Goal: Register for event/course

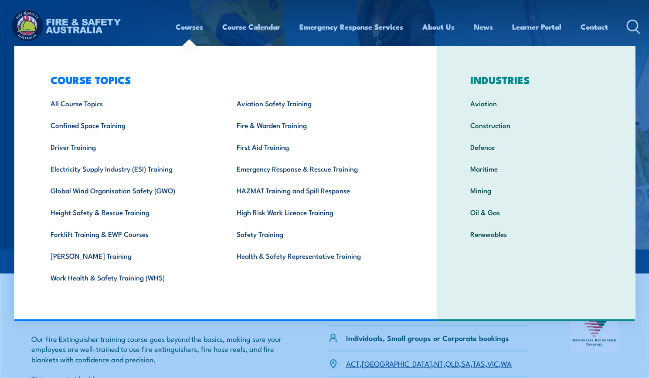
click at [189, 30] on link "Courses" at bounding box center [189, 26] width 27 height 23
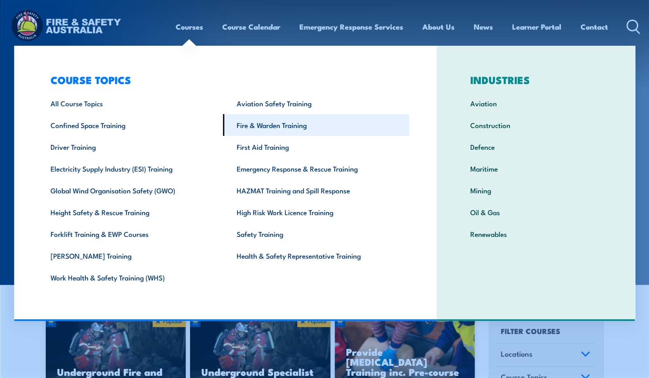
click at [285, 130] on link "Fire & Warden Training" at bounding box center [316, 125] width 186 height 22
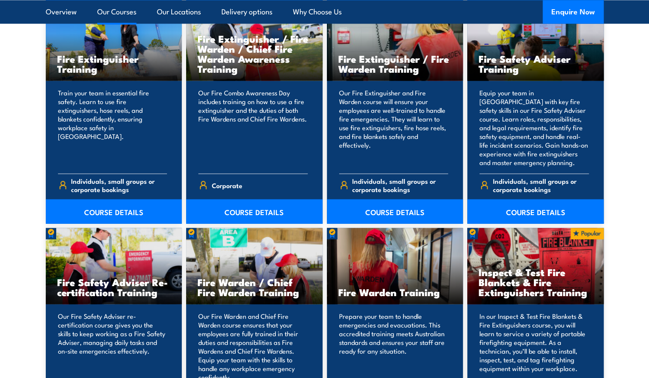
scroll to position [961, 0]
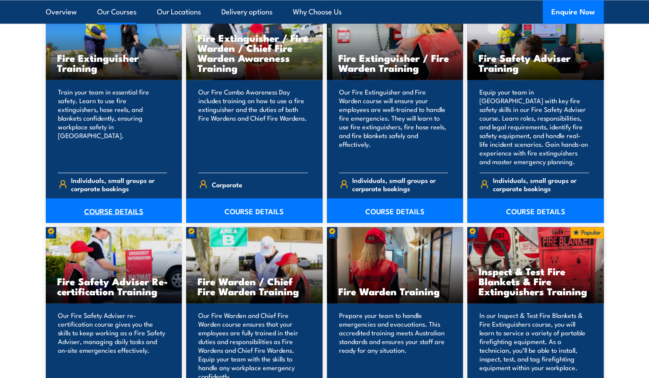
click at [115, 209] on link "COURSE DETAILS" at bounding box center [114, 210] width 136 height 24
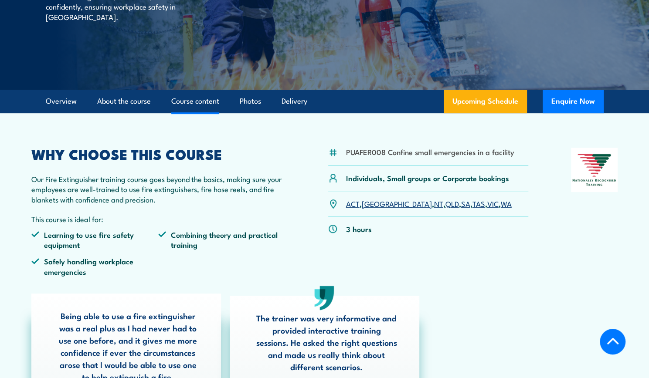
scroll to position [160, 0]
click at [487, 200] on link "VIC" at bounding box center [492, 203] width 11 height 10
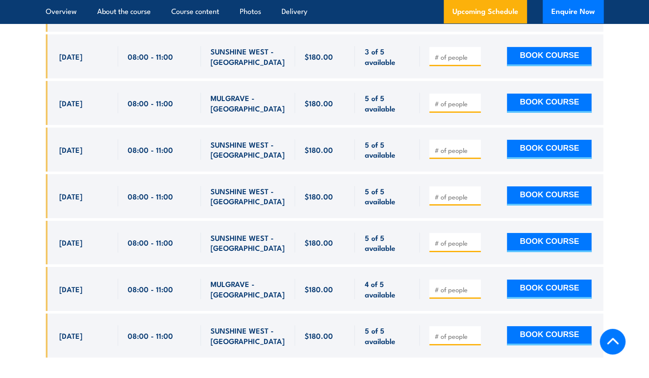
scroll to position [1715, 0]
